Goal: Task Accomplishment & Management: Manage account settings

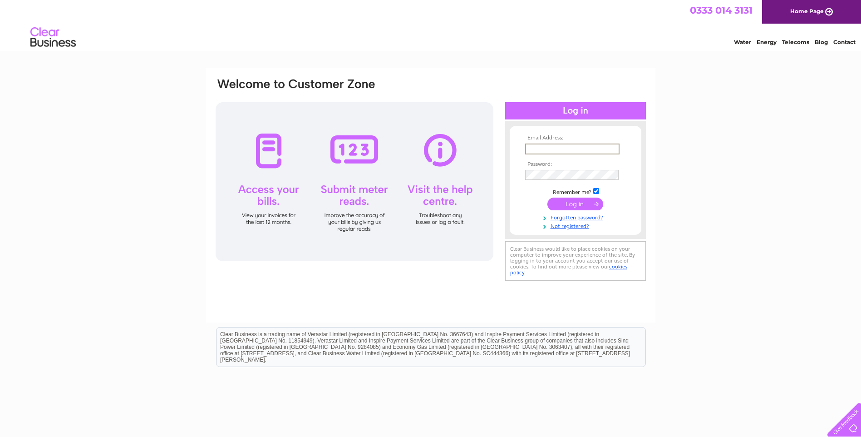
click at [545, 151] on input "text" at bounding box center [572, 148] width 94 height 11
type input "[EMAIL_ADDRESS][DOMAIN_NAME]"
click at [570, 203] on input "submit" at bounding box center [575, 202] width 56 height 13
click at [568, 210] on td at bounding box center [575, 203] width 105 height 17
click at [570, 203] on input "submit" at bounding box center [575, 202] width 56 height 13
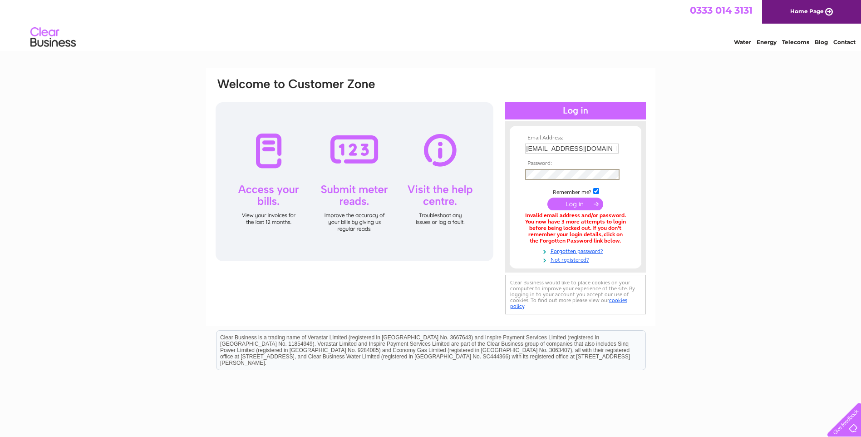
click at [573, 204] on input "submit" at bounding box center [575, 203] width 56 height 13
click at [583, 199] on input "submit" at bounding box center [575, 203] width 56 height 13
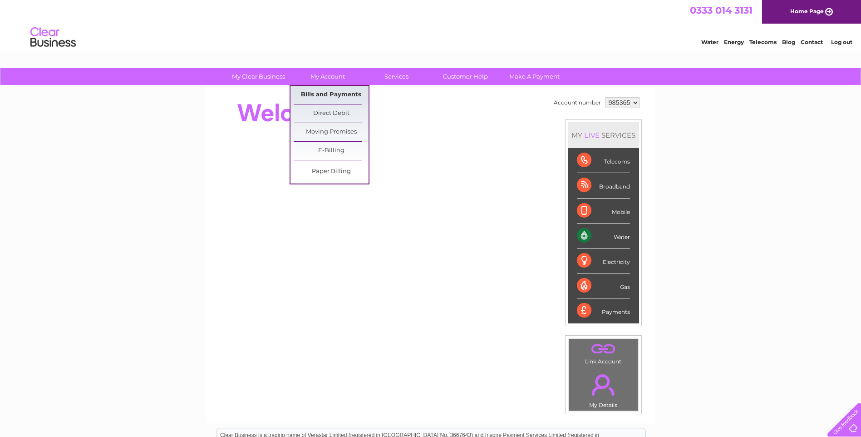
click at [324, 96] on link "Bills and Payments" at bounding box center [331, 95] width 75 height 18
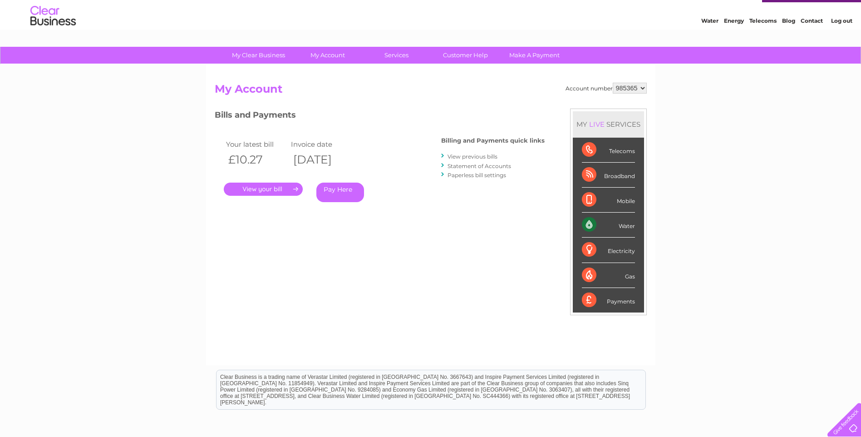
scroll to position [21, 0]
click at [266, 193] on link "." at bounding box center [263, 189] width 79 height 13
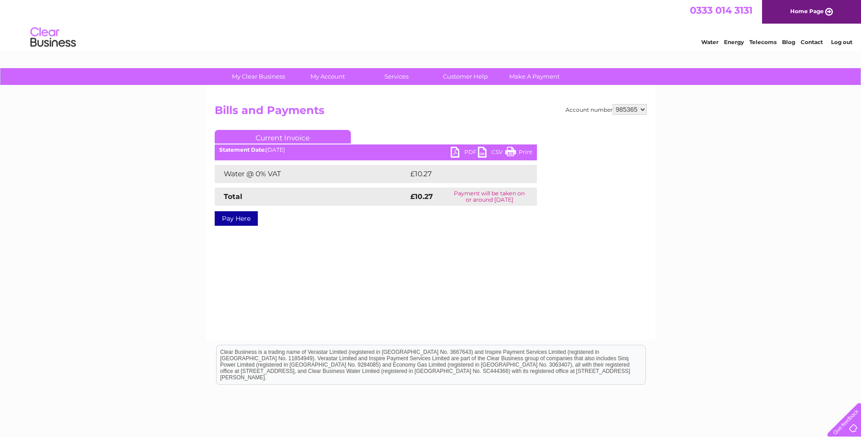
click at [455, 149] on link "PDF" at bounding box center [464, 153] width 27 height 13
click at [842, 44] on link "Log out" at bounding box center [841, 42] width 21 height 7
